Goal: Task Accomplishment & Management: Manage account settings

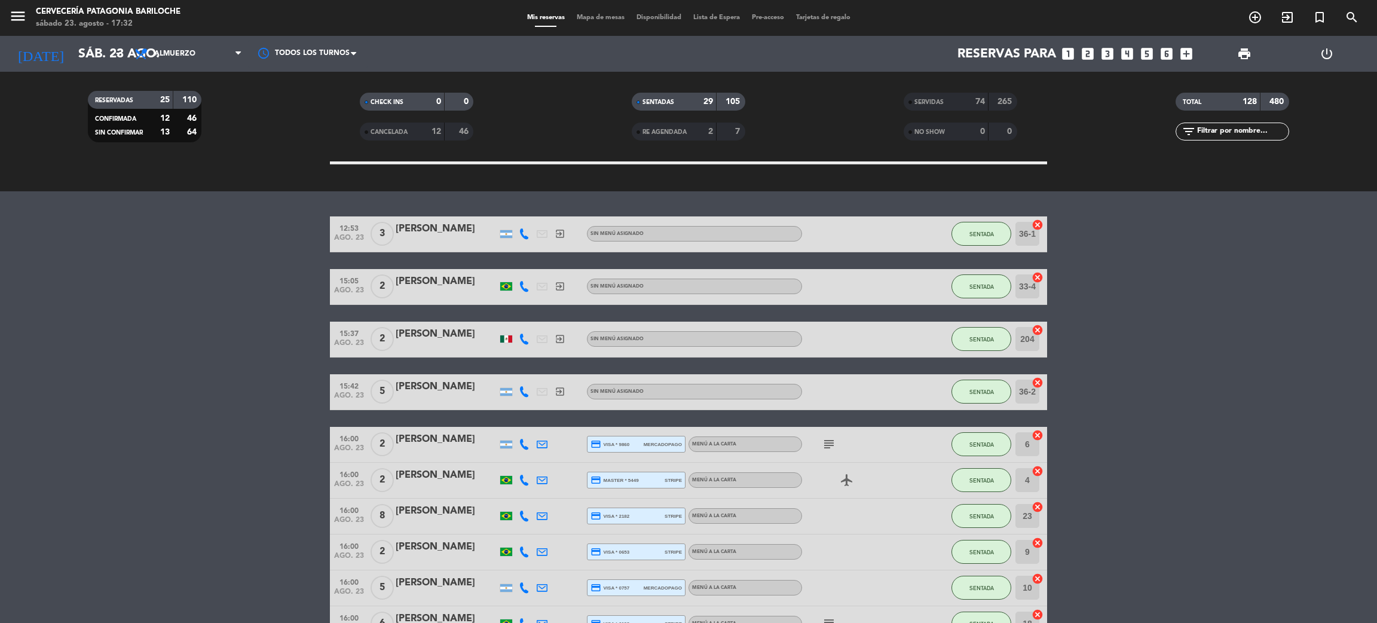
scroll to position [268, 0]
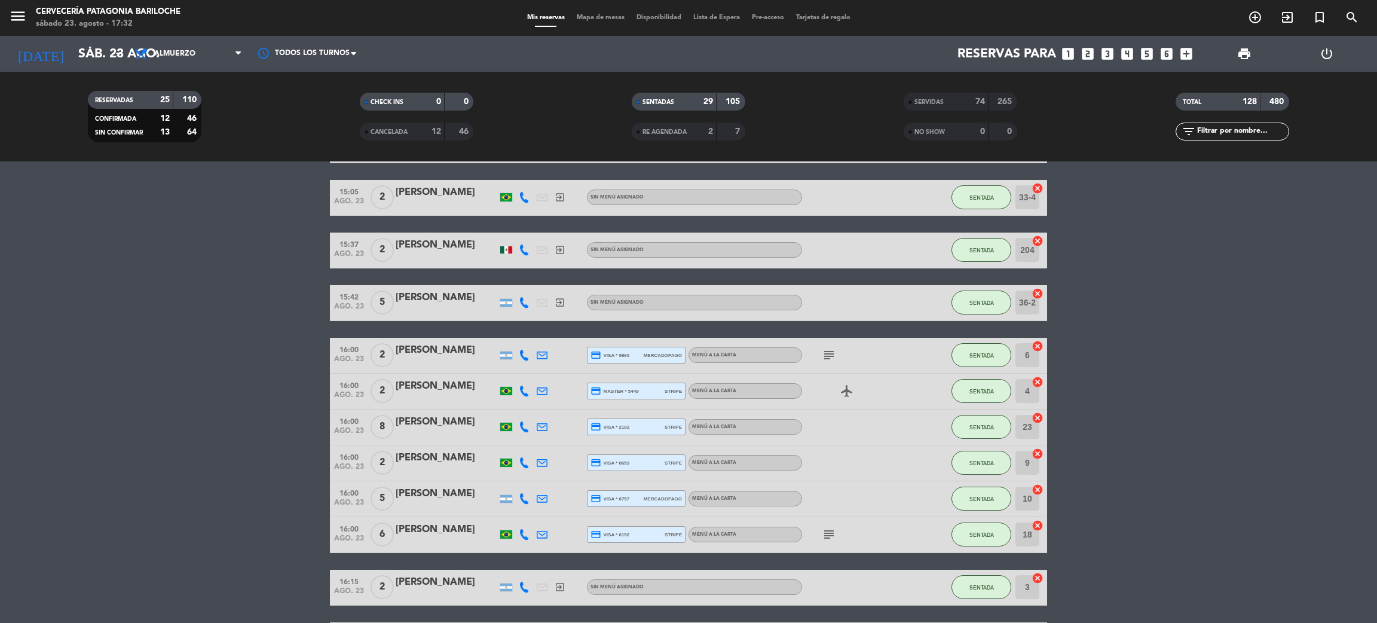
click at [828, 348] on icon "subject" at bounding box center [829, 355] width 14 height 14
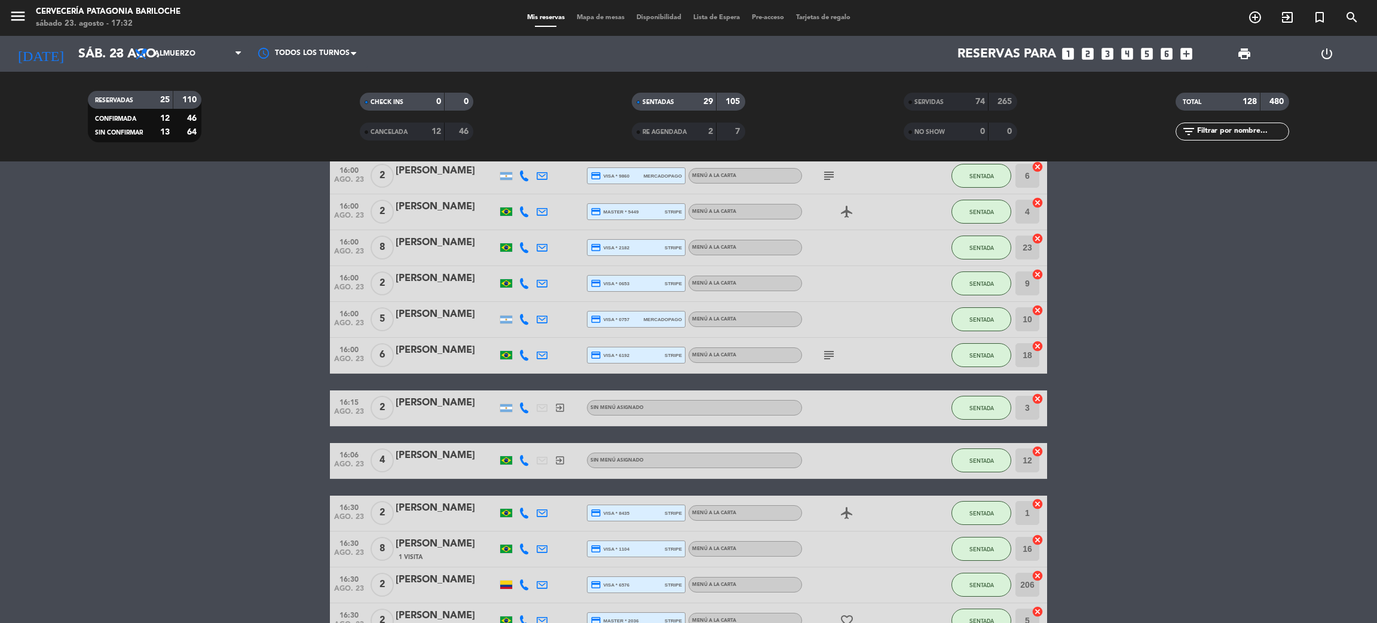
click at [824, 348] on icon "subject" at bounding box center [829, 355] width 14 height 14
click at [831, 353] on icon "subject" at bounding box center [829, 355] width 14 height 14
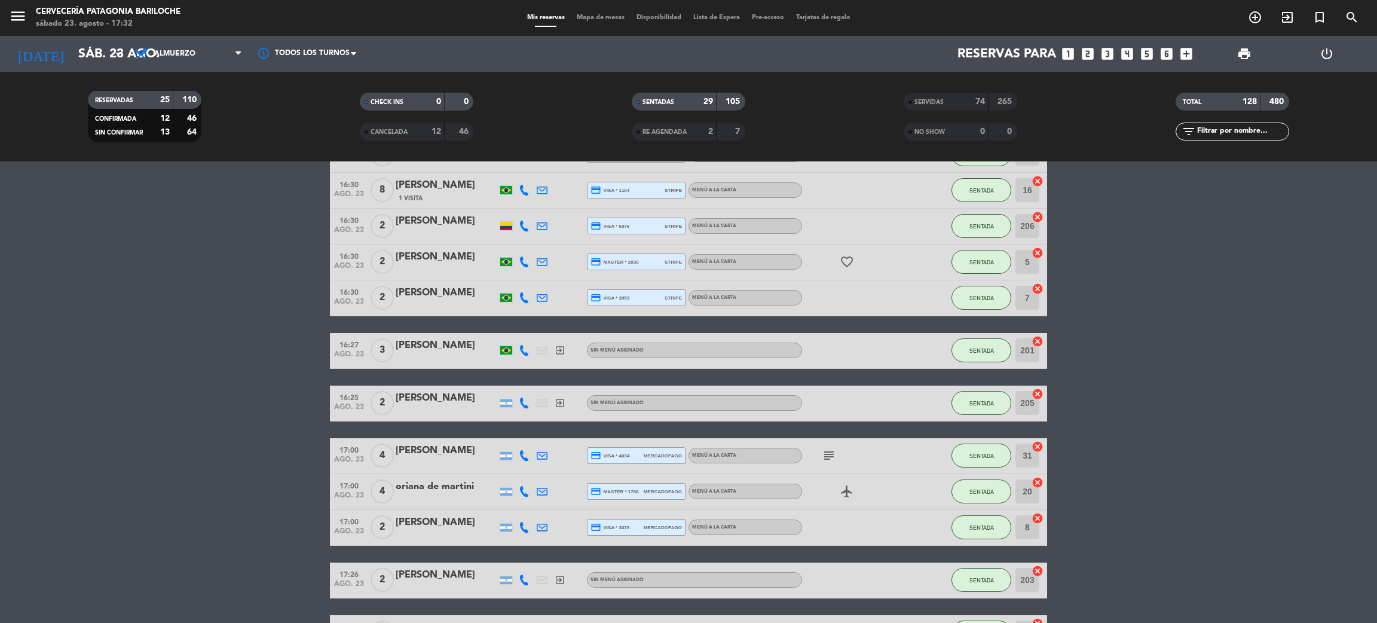
scroll to position [896, 0]
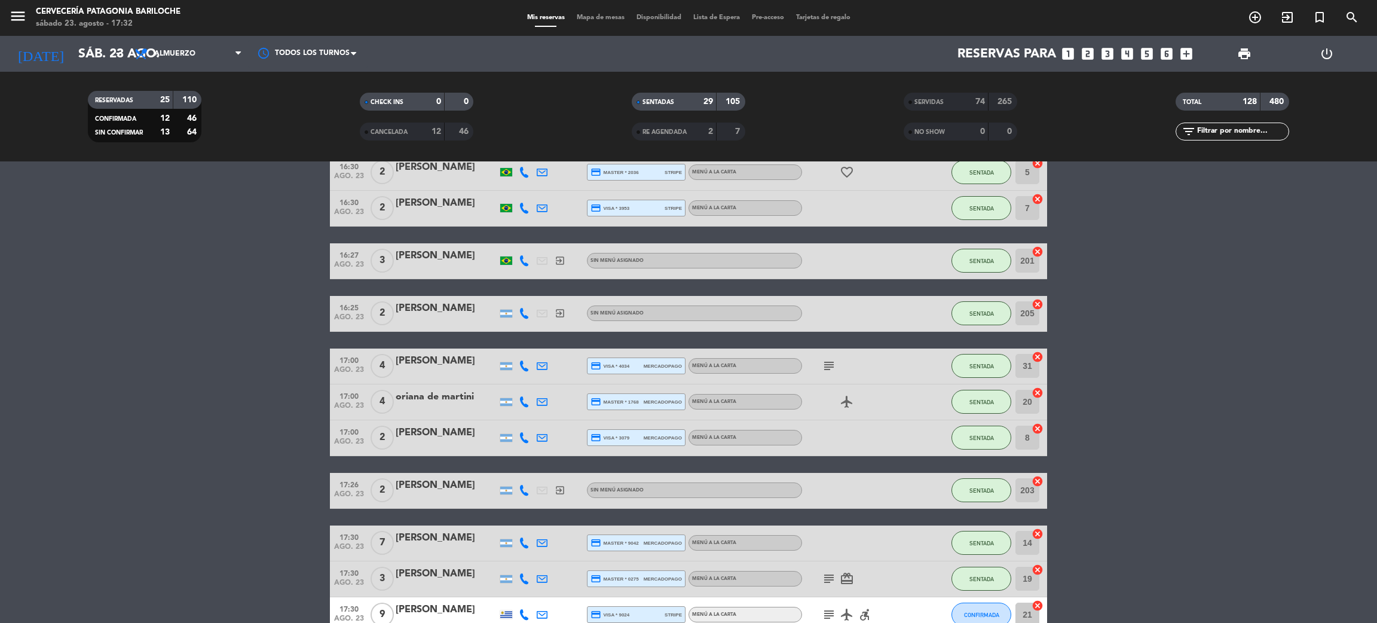
click at [831, 361] on icon "subject" at bounding box center [829, 366] width 14 height 14
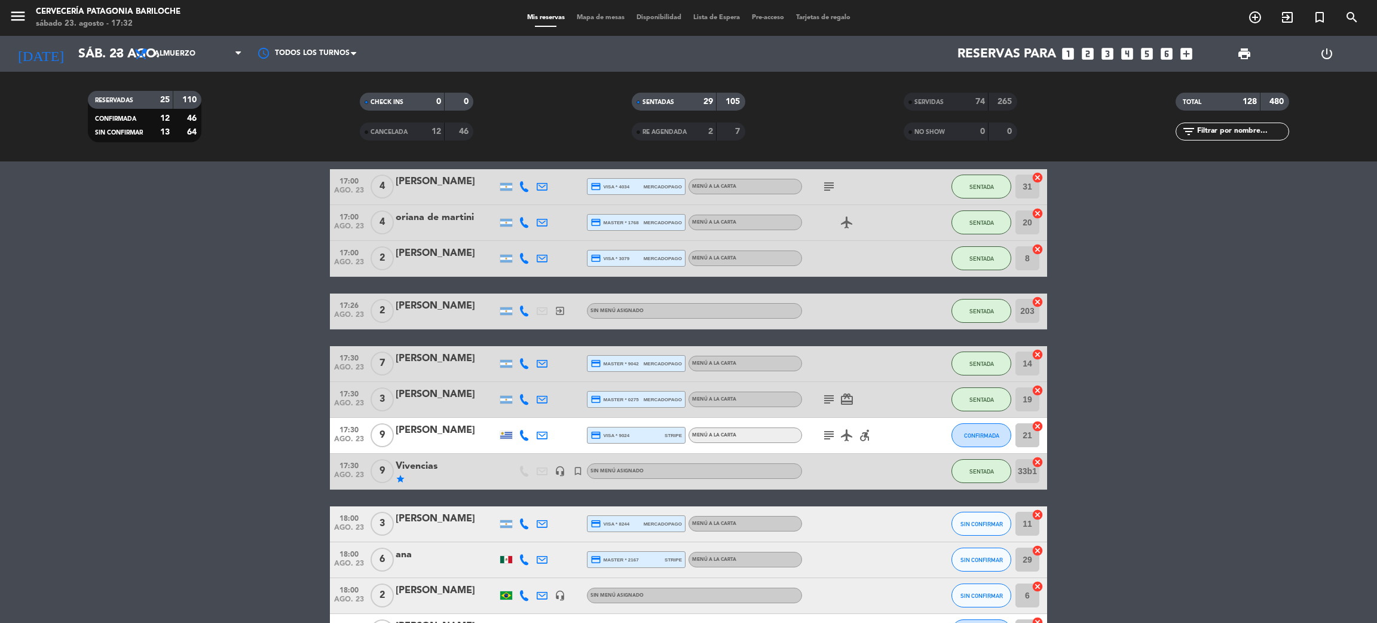
click at [830, 396] on icon "subject" at bounding box center [829, 399] width 14 height 14
click at [827, 435] on icon "subject" at bounding box center [829, 435] width 14 height 14
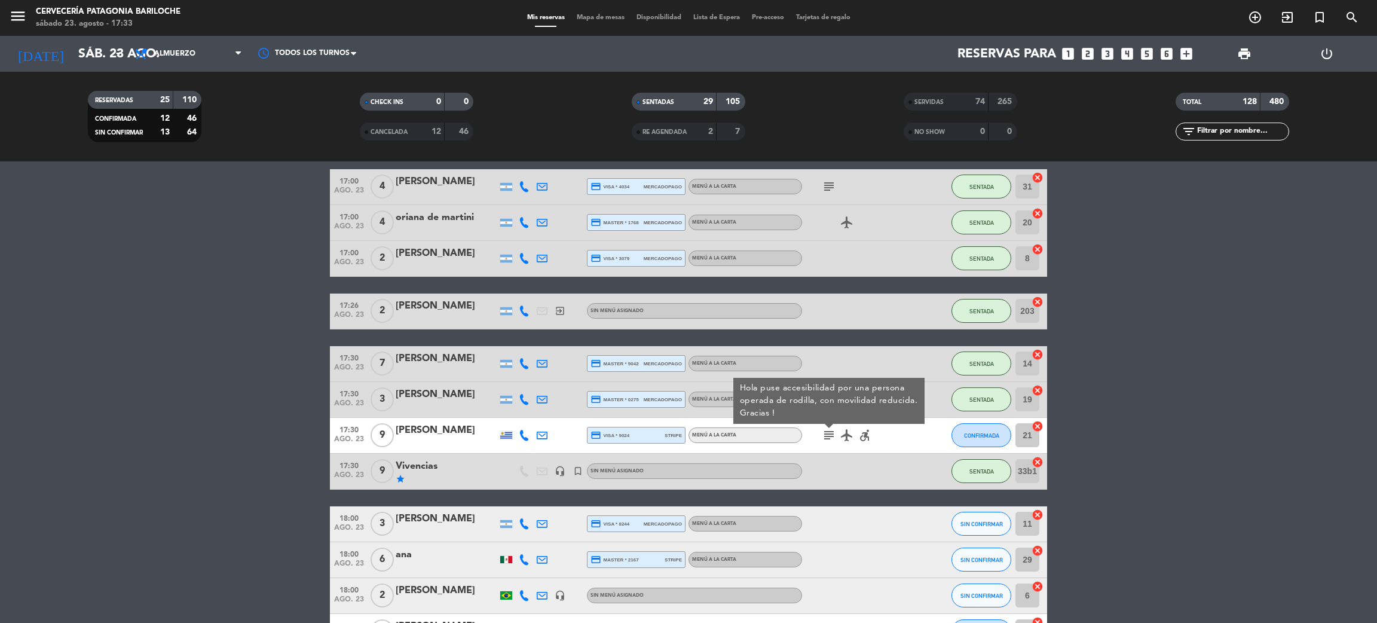
click at [827, 435] on icon "subject" at bounding box center [829, 435] width 14 height 14
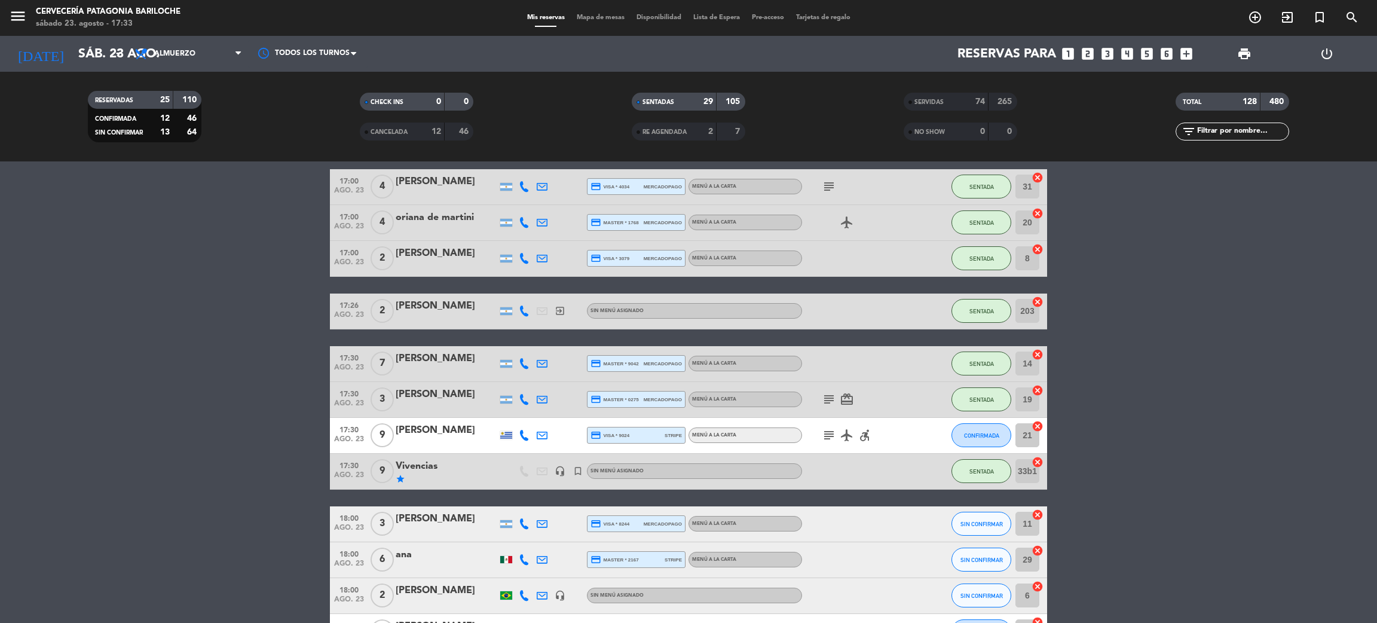
click at [863, 428] on icon "accessible_forward" at bounding box center [865, 435] width 14 height 14
click at [848, 392] on icon "card_giftcard" at bounding box center [847, 399] width 14 height 14
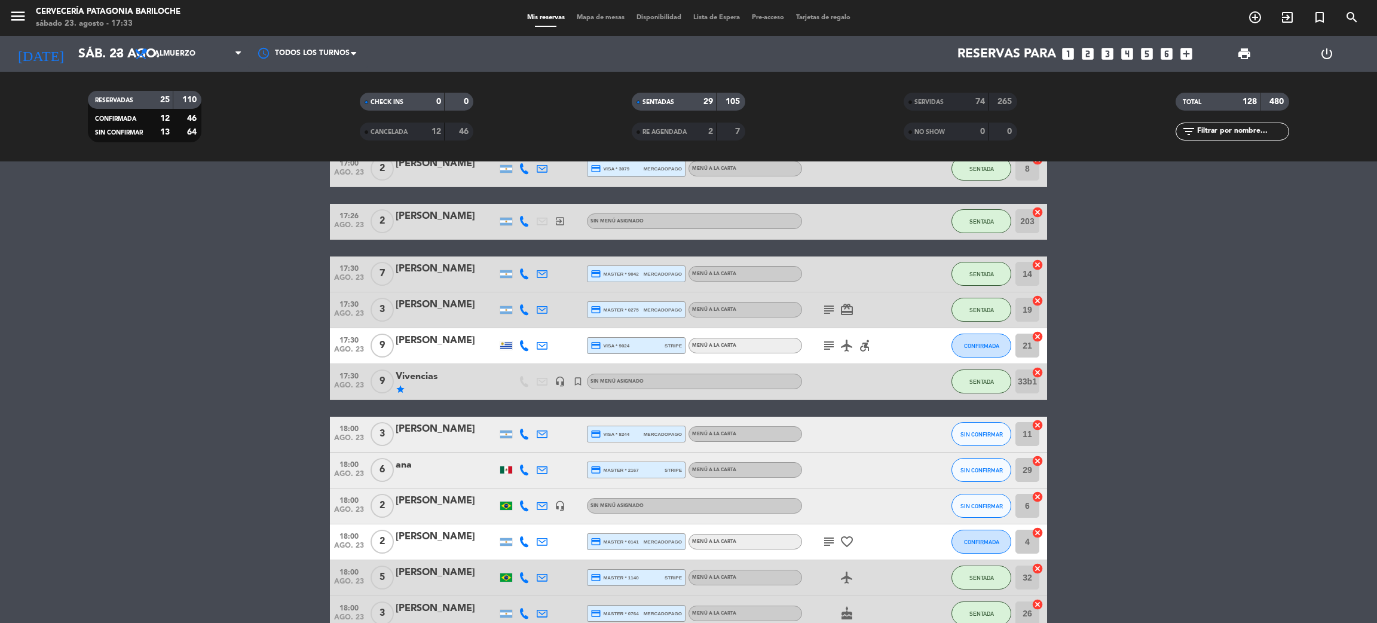
click at [848, 394] on div at bounding box center [856, 381] width 108 height 35
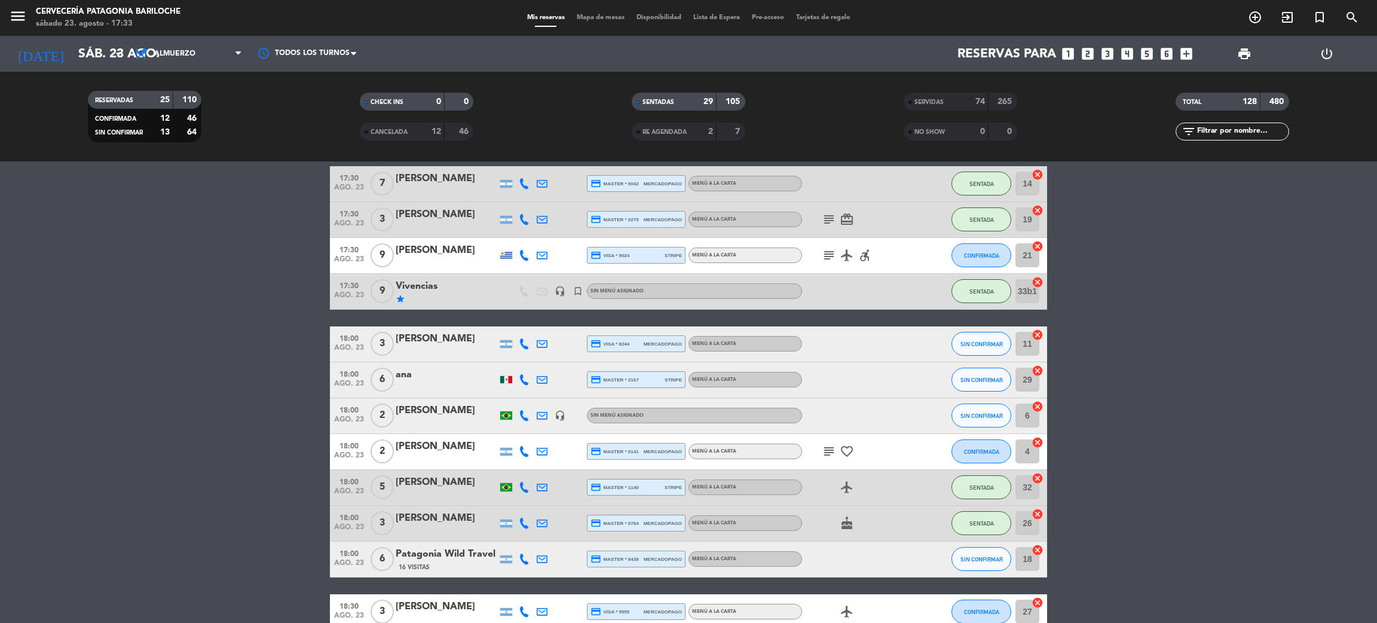
click at [829, 451] on icon "subject" at bounding box center [829, 451] width 14 height 14
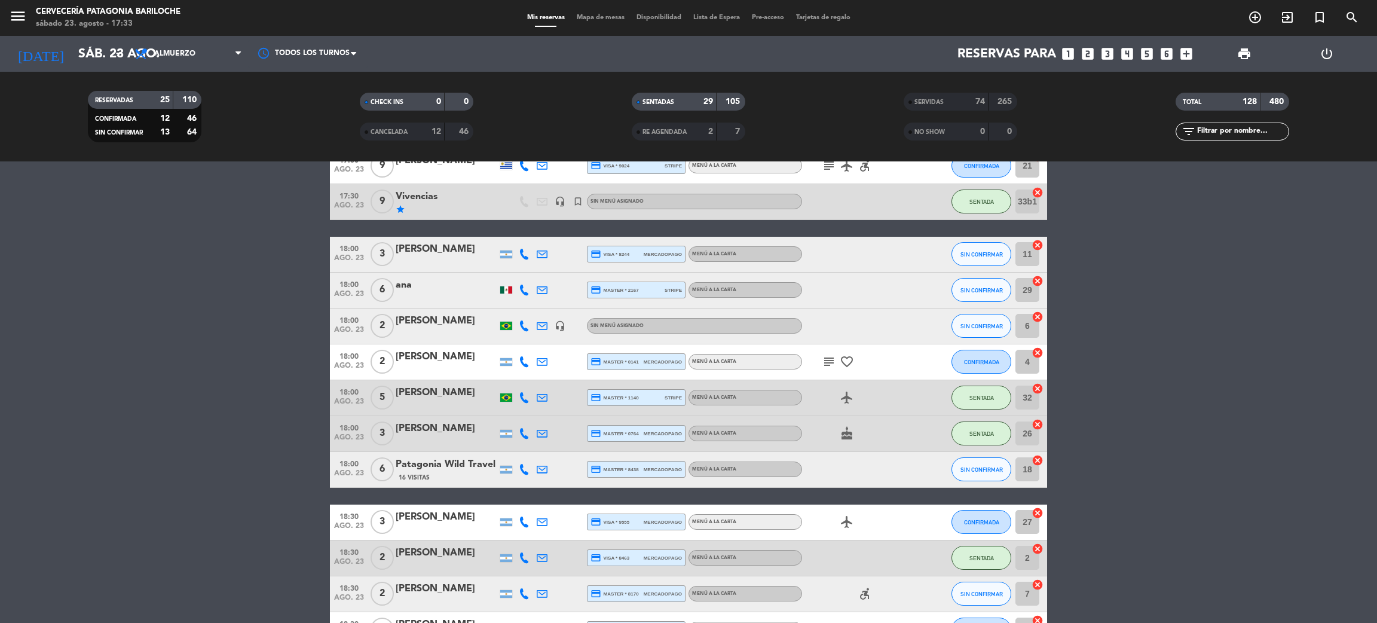
click at [852, 437] on icon "cake" at bounding box center [847, 433] width 14 height 14
click at [310, 453] on bookings-row "12:53 [DATE] 3 [PERSON_NAME] exit_to_app Sin menú asignado SENTADA 36-1 cancel …" at bounding box center [688, 151] width 1377 height 2200
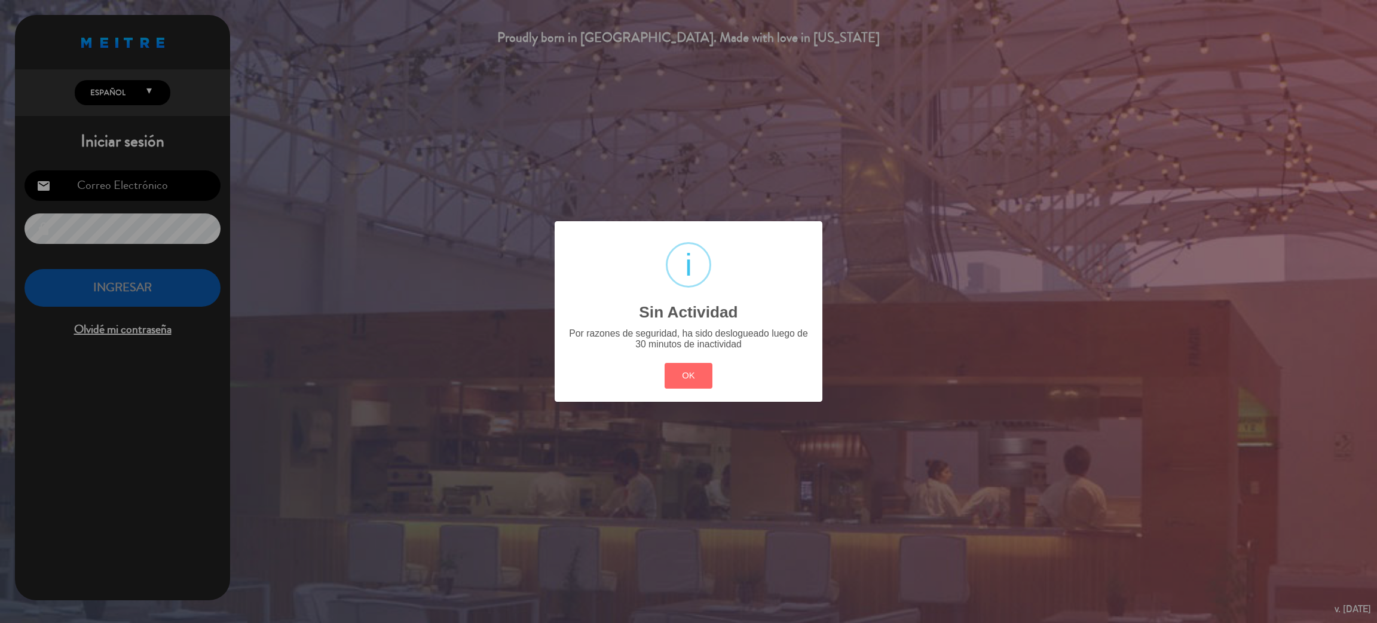
type input "[EMAIL_ADDRESS][DOMAIN_NAME]"
click at [670, 374] on button "OK" at bounding box center [689, 376] width 48 height 26
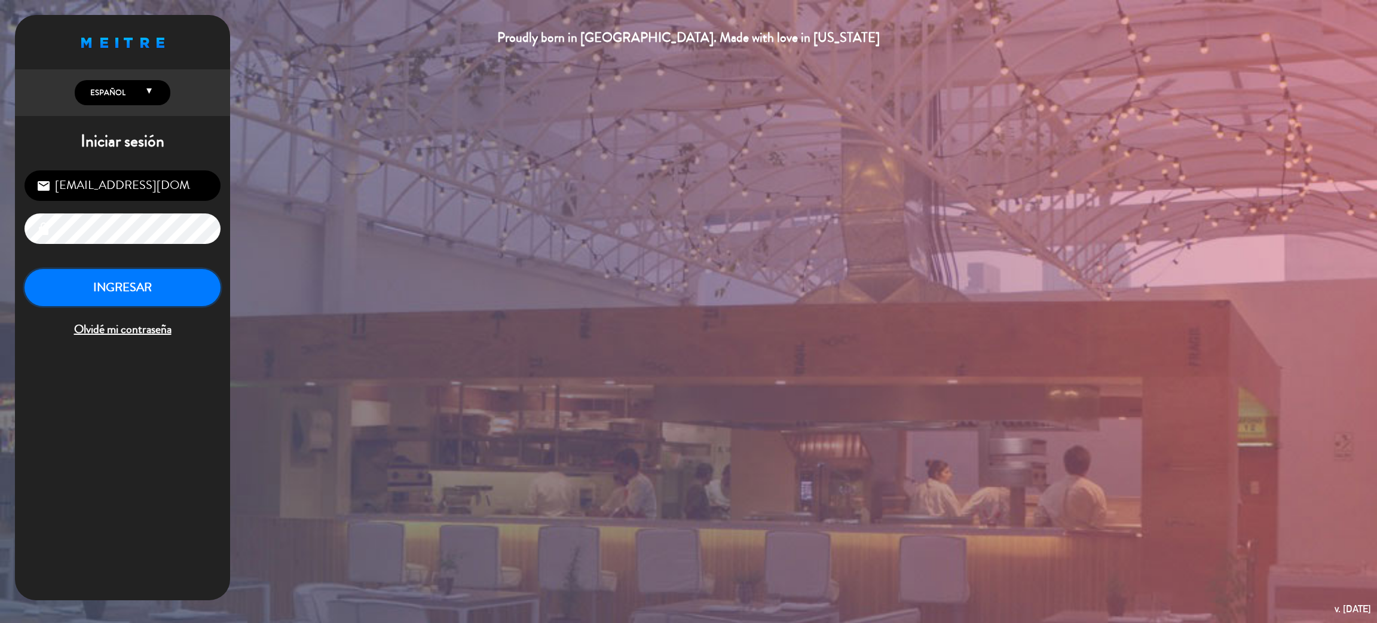
click at [166, 280] on button "INGRESAR" at bounding box center [123, 288] width 196 height 38
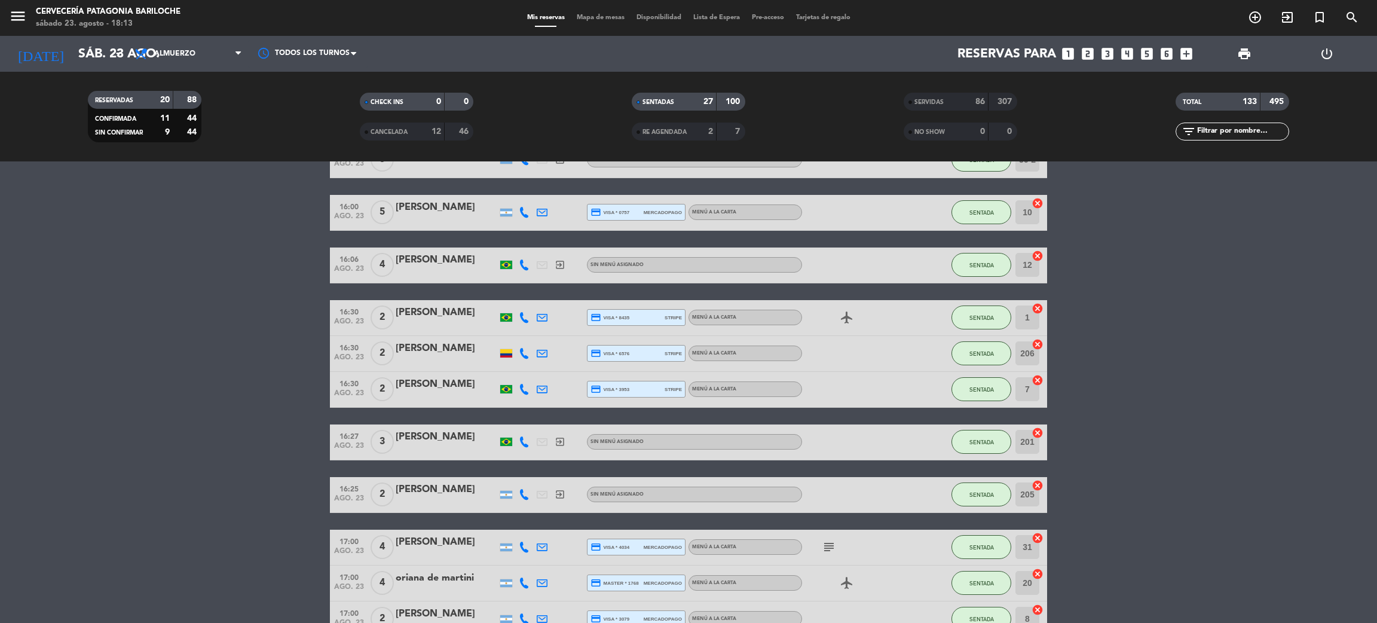
scroll to position [537, 0]
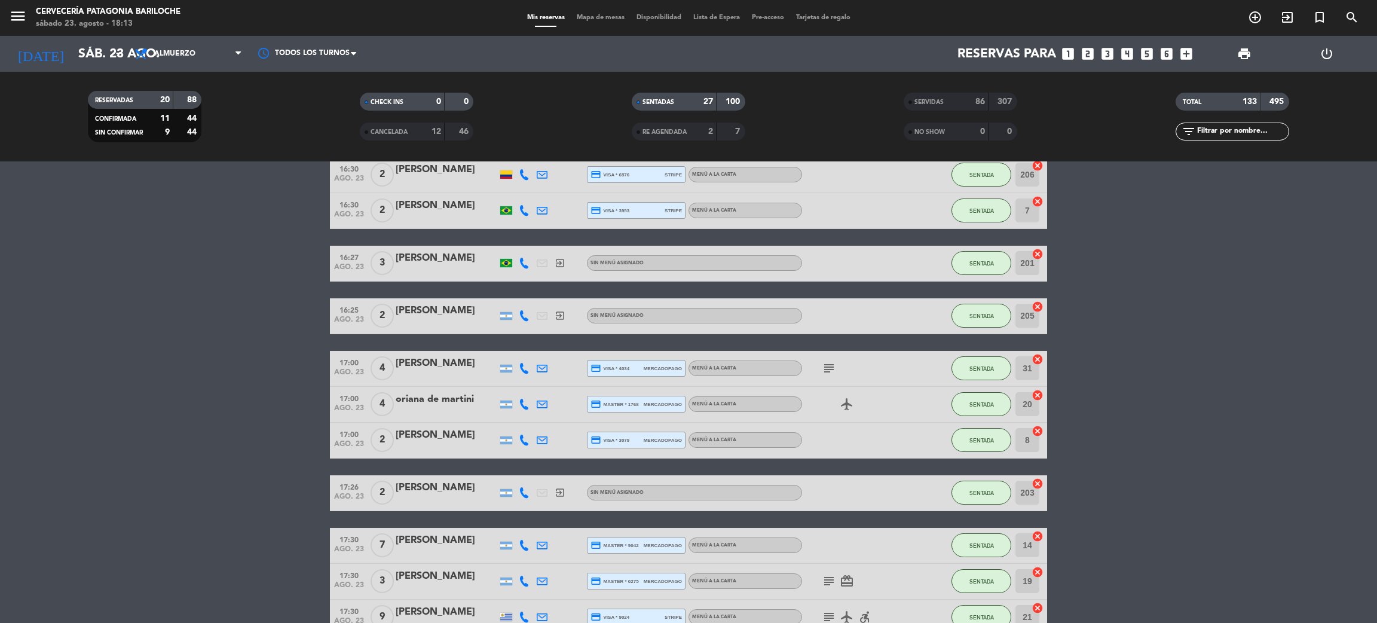
click at [833, 362] on icon "subject" at bounding box center [829, 368] width 14 height 14
click at [874, 374] on div "subject Gracias" at bounding box center [856, 368] width 108 height 35
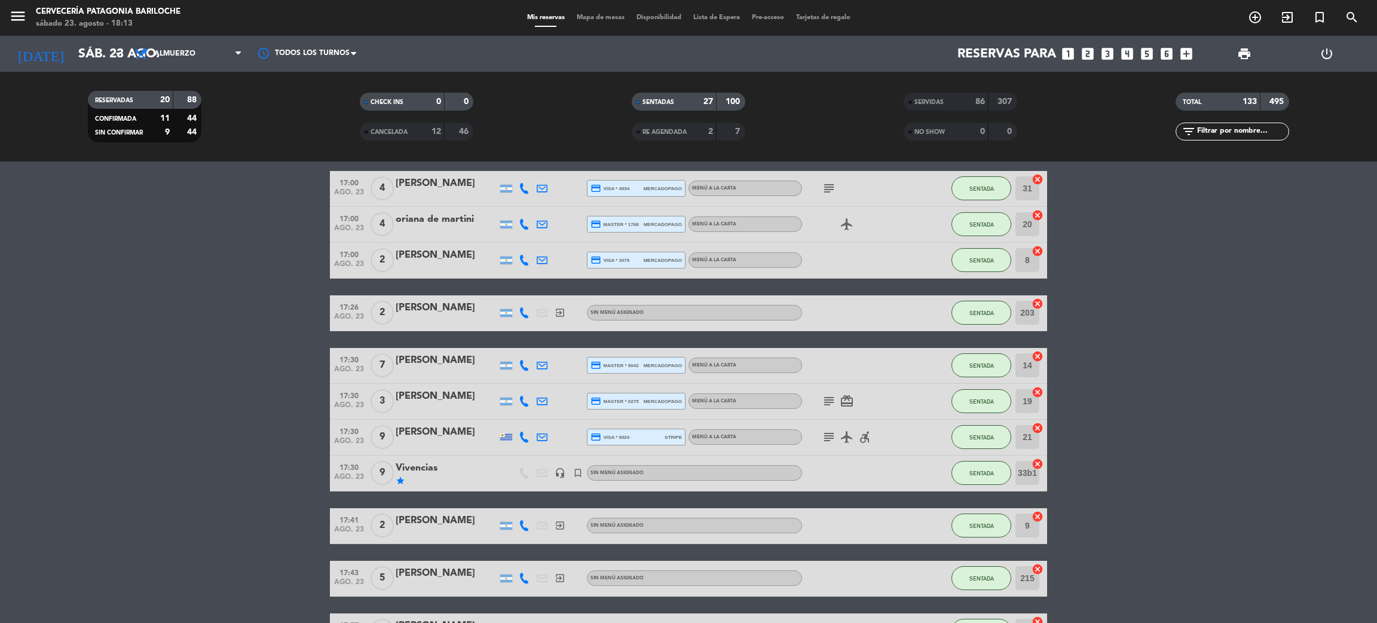
click at [831, 400] on icon "subject" at bounding box center [829, 401] width 14 height 14
click at [831, 432] on icon "subject" at bounding box center [829, 437] width 14 height 14
click at [840, 480] on div at bounding box center [856, 472] width 108 height 35
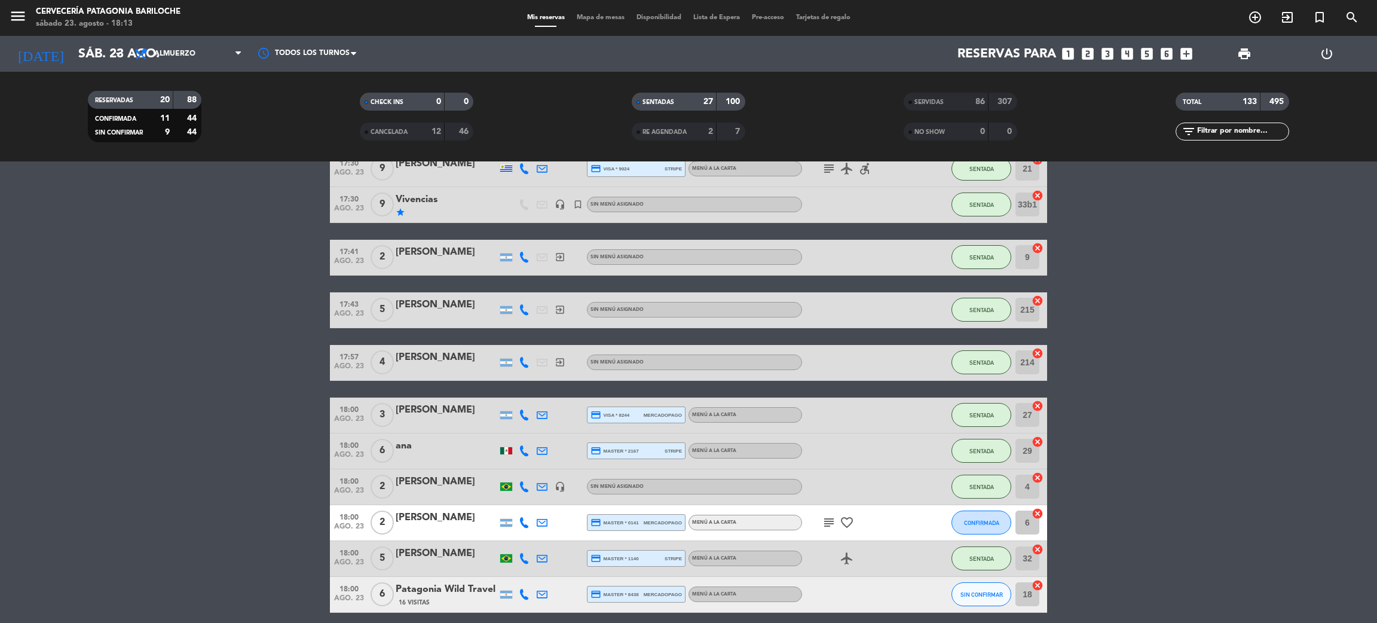
scroll to position [1165, 0]
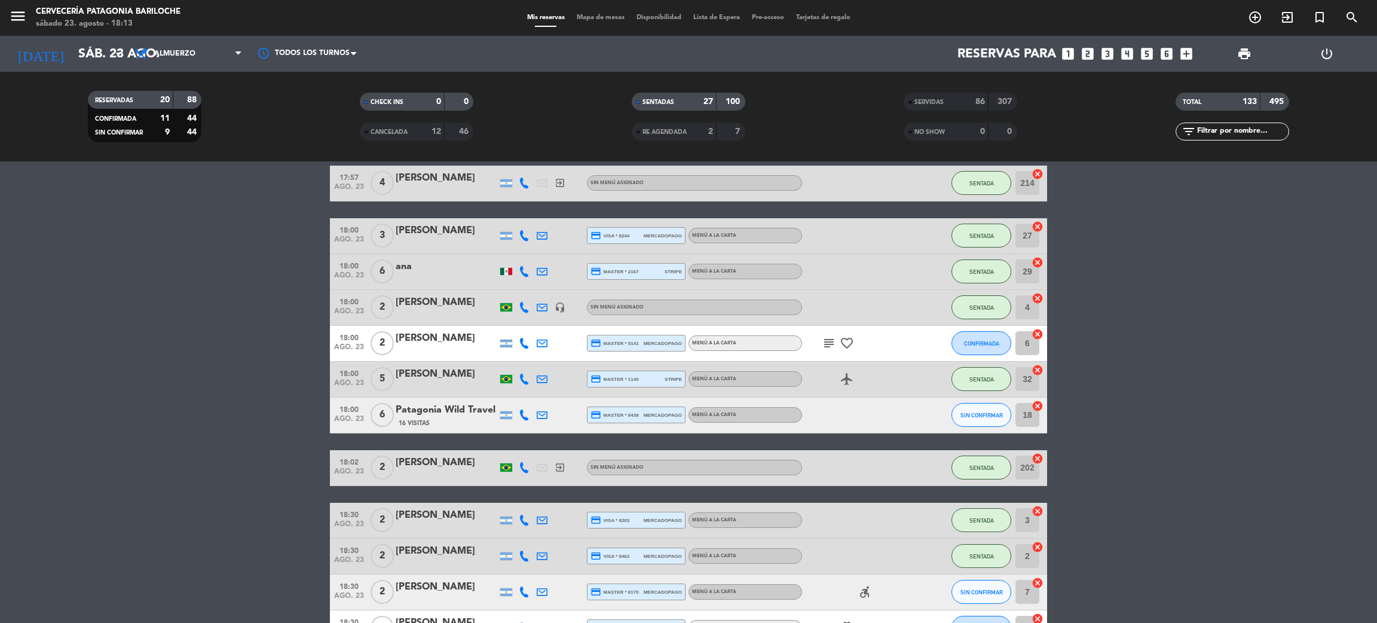
click at [829, 342] on icon "subject" at bounding box center [829, 343] width 14 height 14
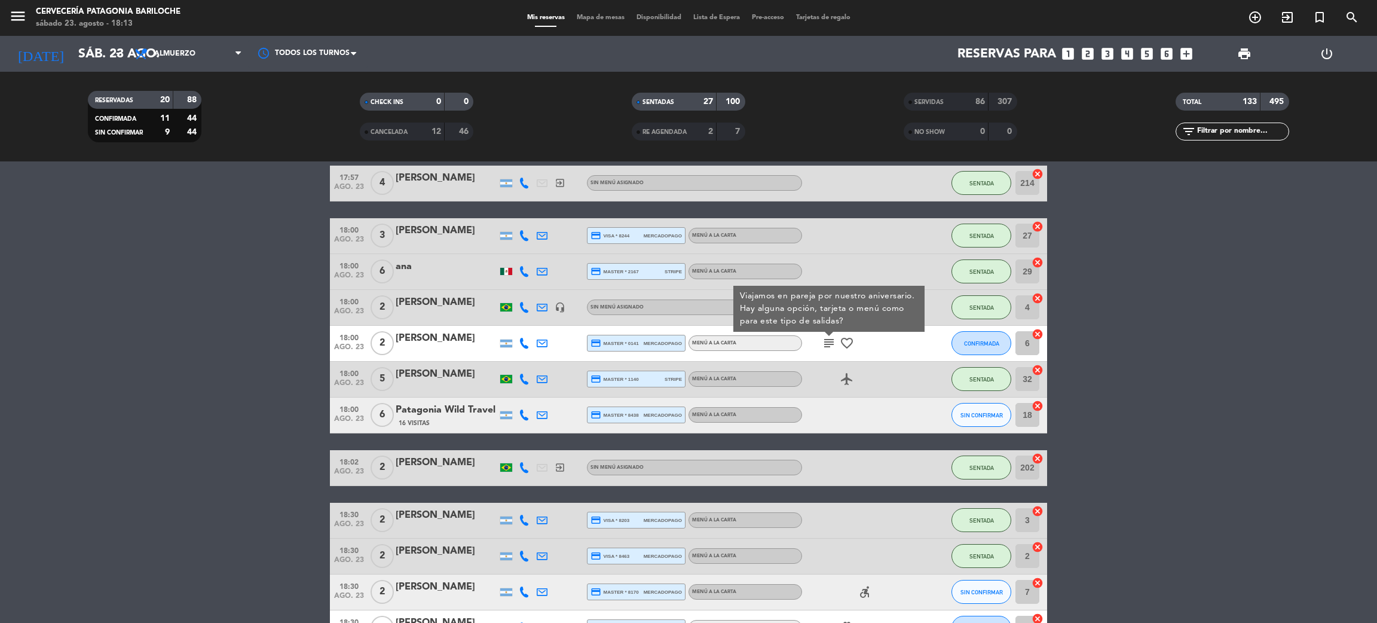
click at [829, 342] on icon "subject" at bounding box center [829, 343] width 14 height 14
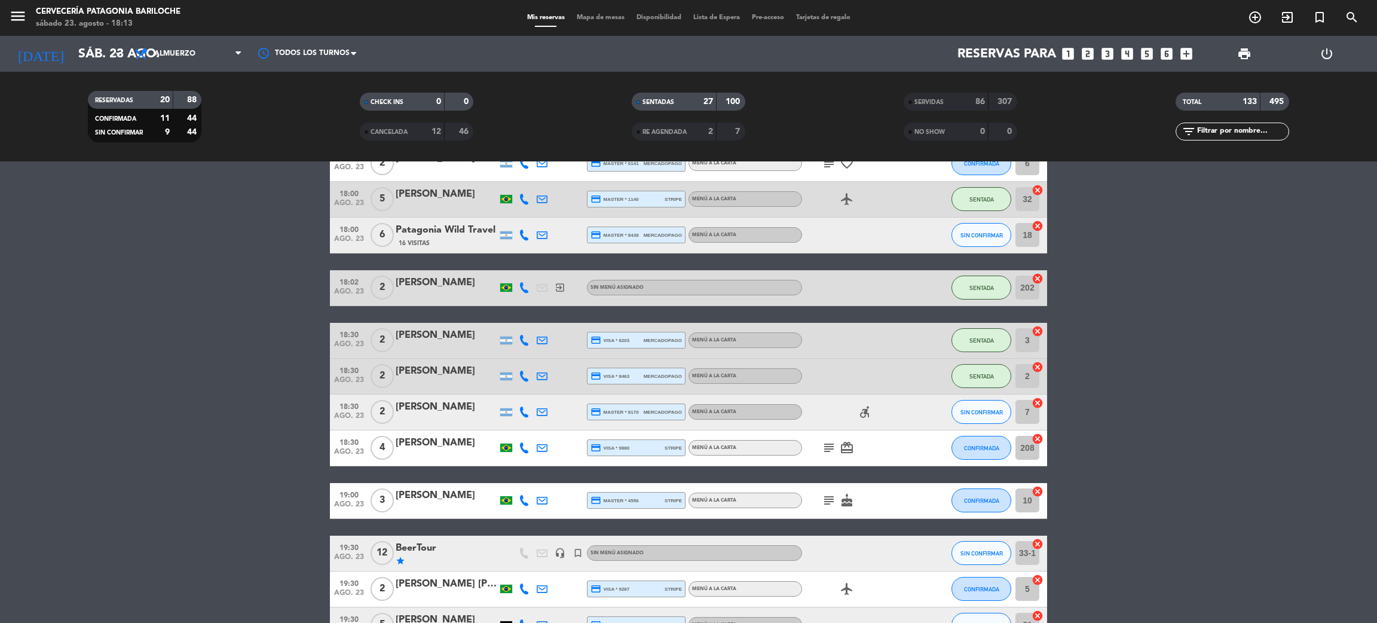
scroll to position [1255, 0]
